Goal: Find specific page/section: Find specific page/section

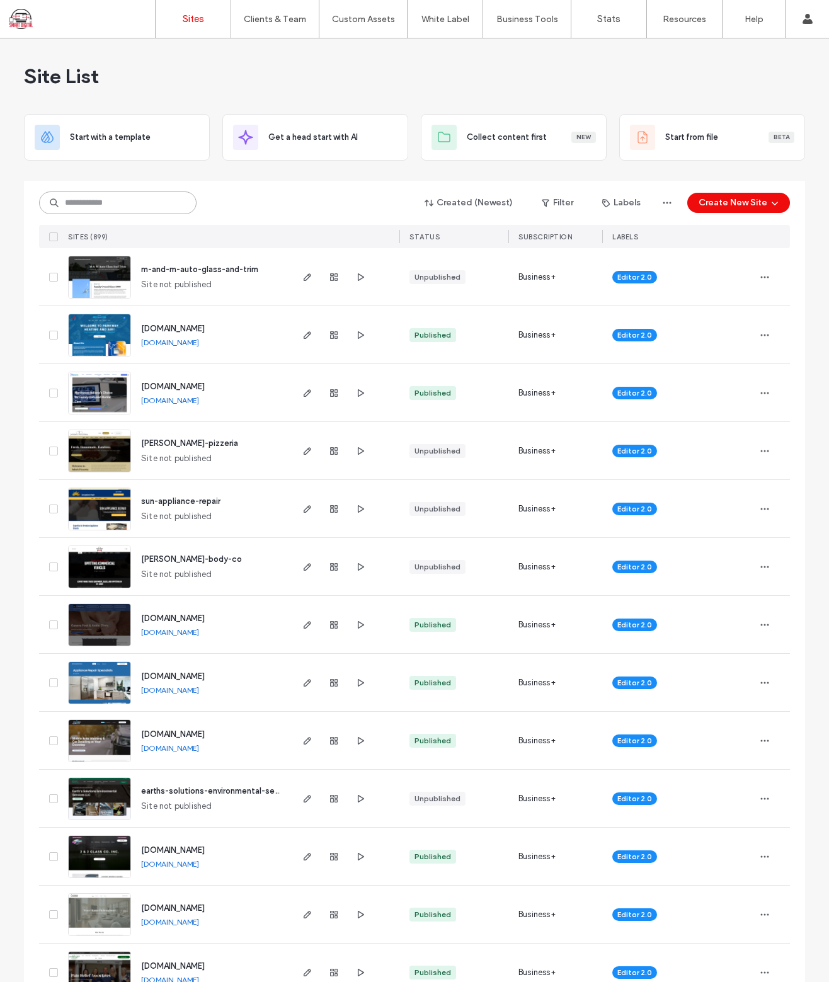
click at [101, 196] on input at bounding box center [117, 202] width 157 height 23
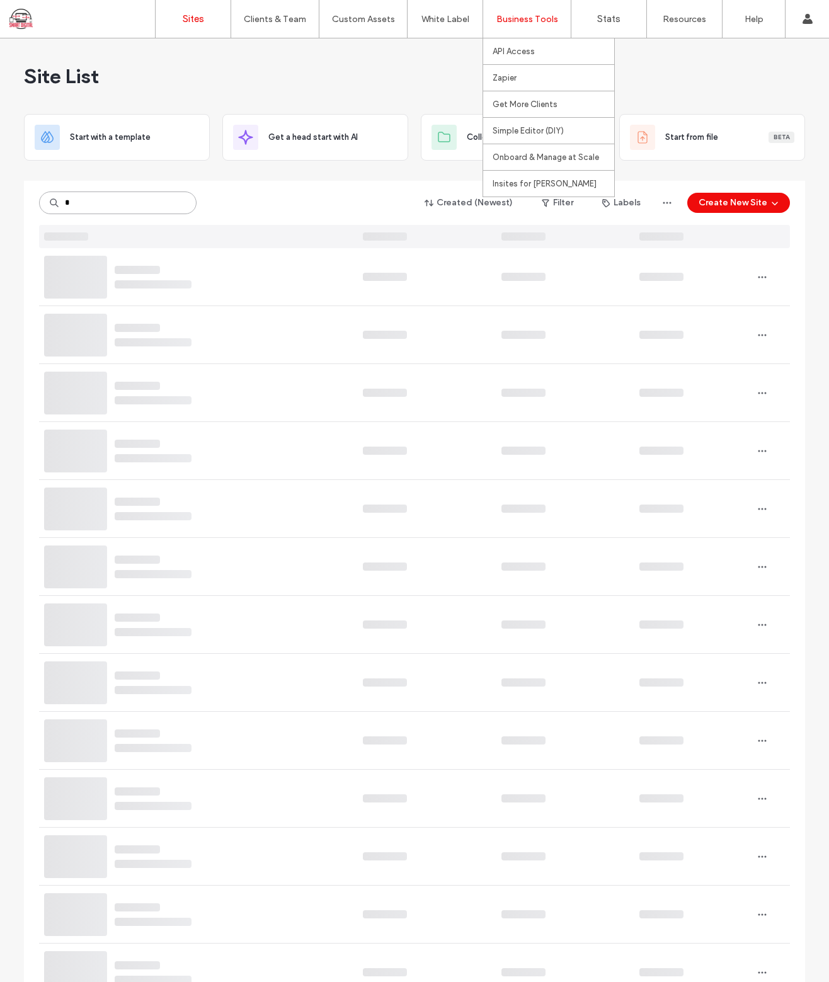
type input "*"
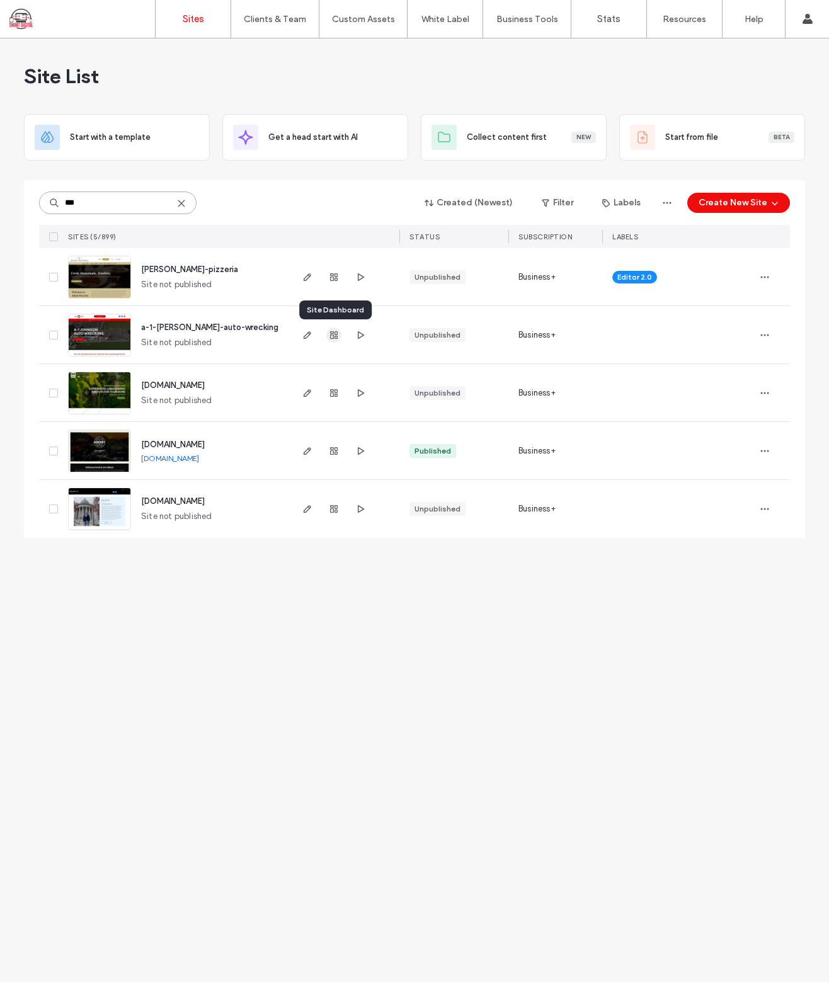
type input "***"
click at [337, 334] on icon "button" at bounding box center [334, 335] width 10 height 10
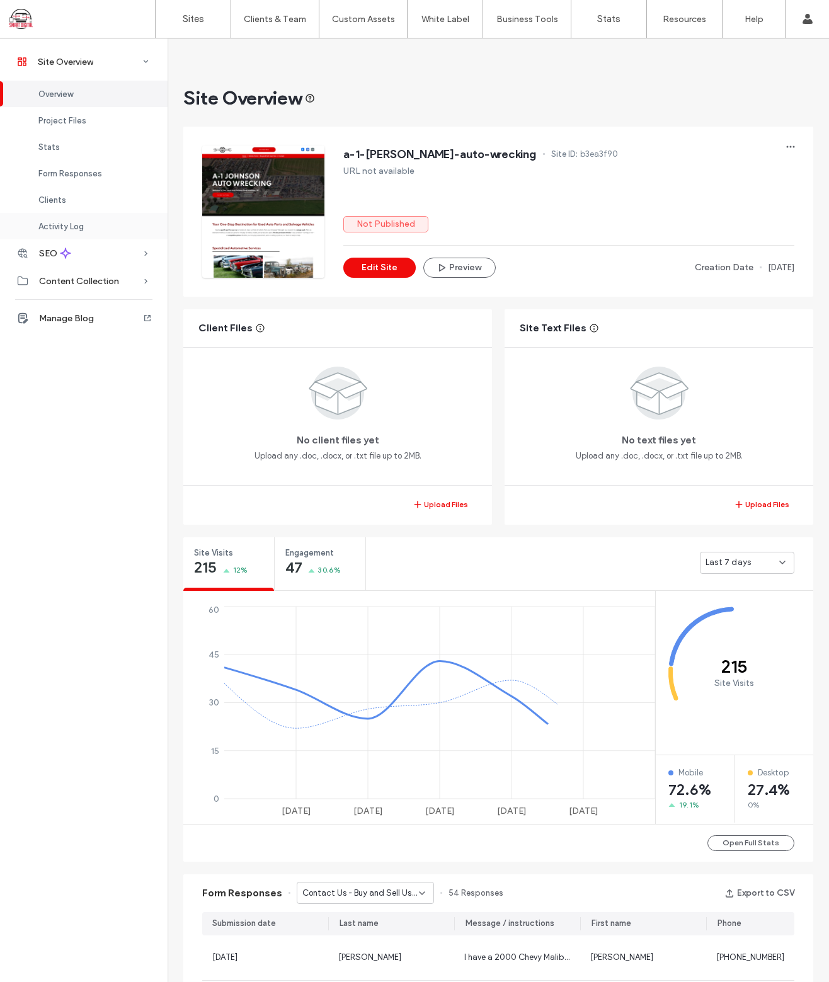
click at [81, 218] on div "Activity Log" at bounding box center [83, 226] width 167 height 26
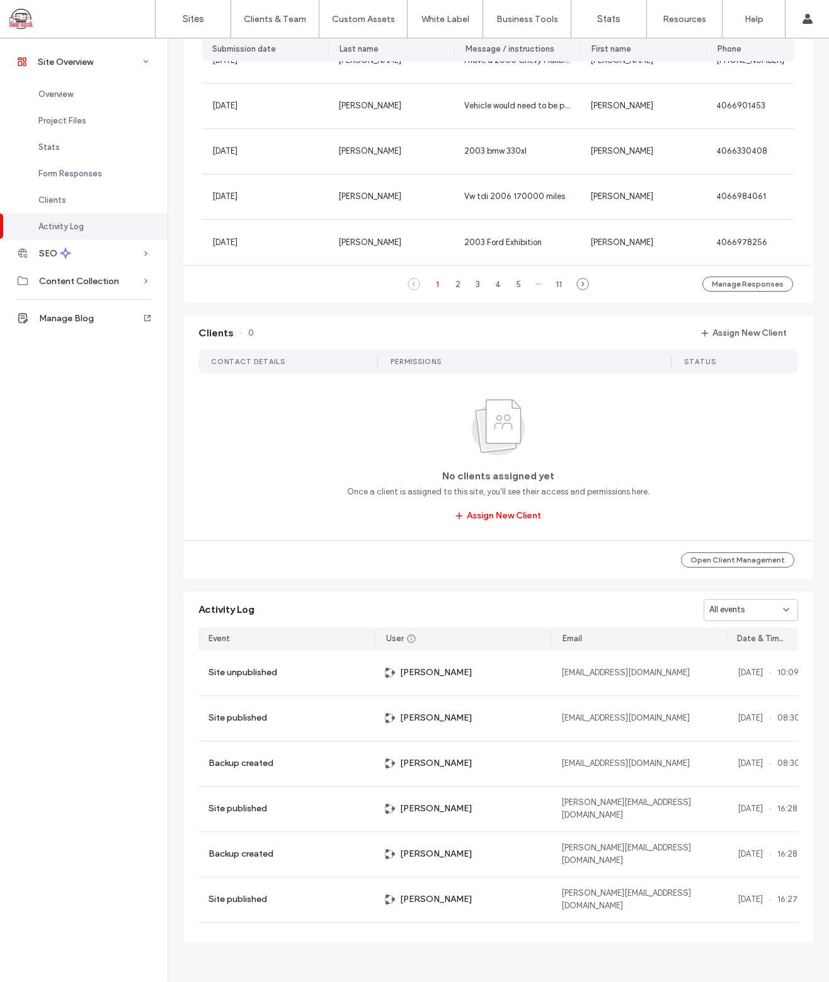
scroll to position [901, 0]
click at [197, 25] on link "Sites" at bounding box center [193, 19] width 75 height 38
